Goal: Find specific page/section: Find specific page/section

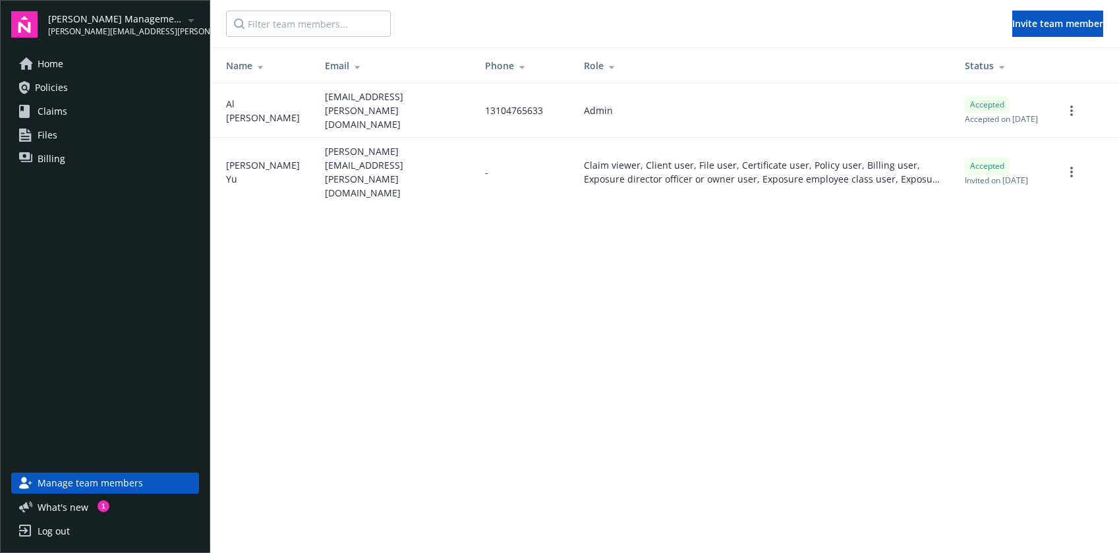
click at [51, 138] on span "Files" at bounding box center [48, 135] width 20 height 21
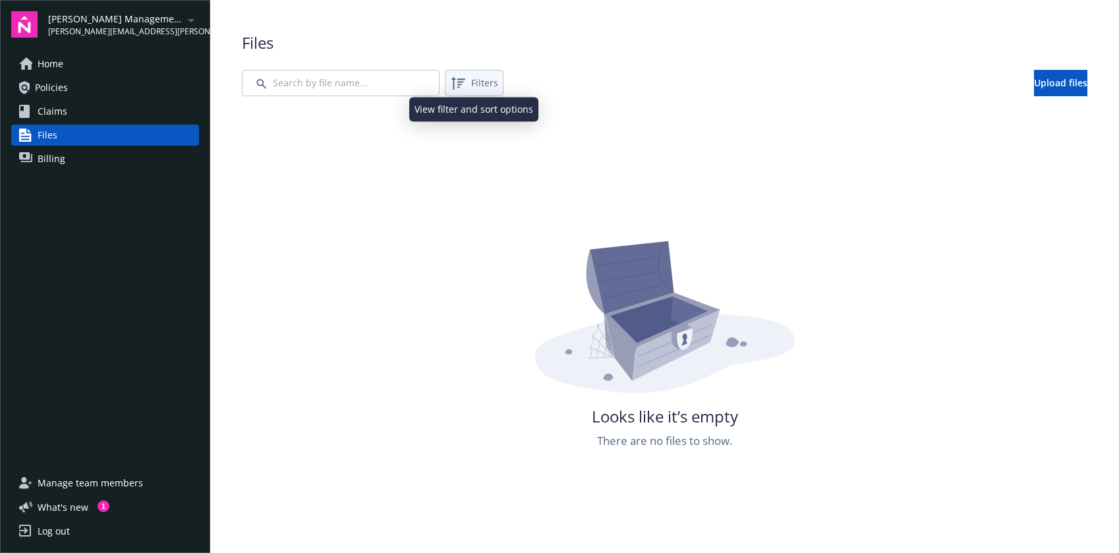
click at [479, 76] on span "Filters" at bounding box center [484, 83] width 27 height 14
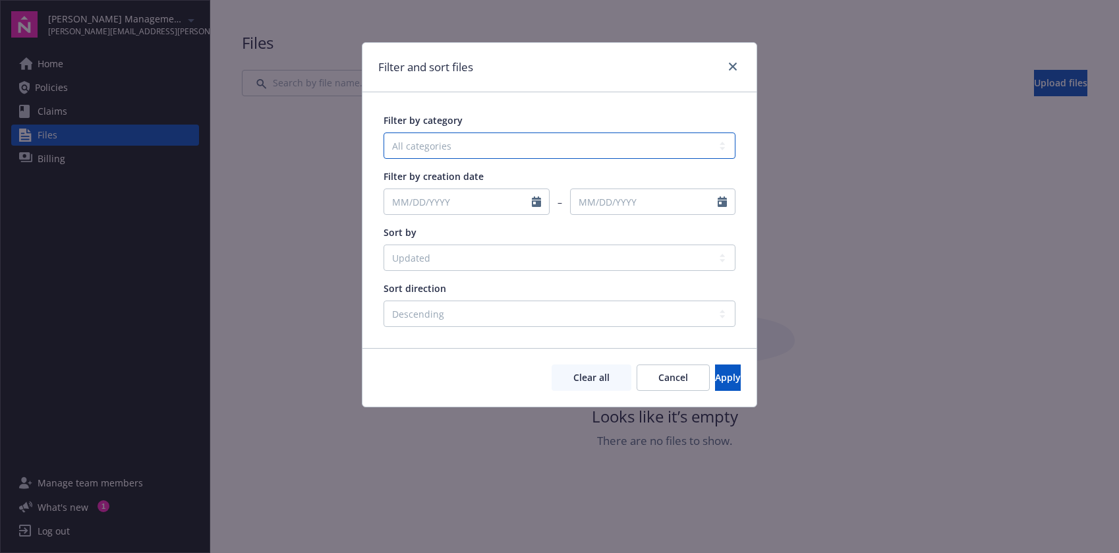
click at [658, 156] on select "All categories Agreements Application - signed Application - unsigned Auto ID c…" at bounding box center [559, 145] width 352 height 26
click at [731, 63] on icon "close" at bounding box center [733, 67] width 8 height 8
